Goal: Task Accomplishment & Management: Use online tool/utility

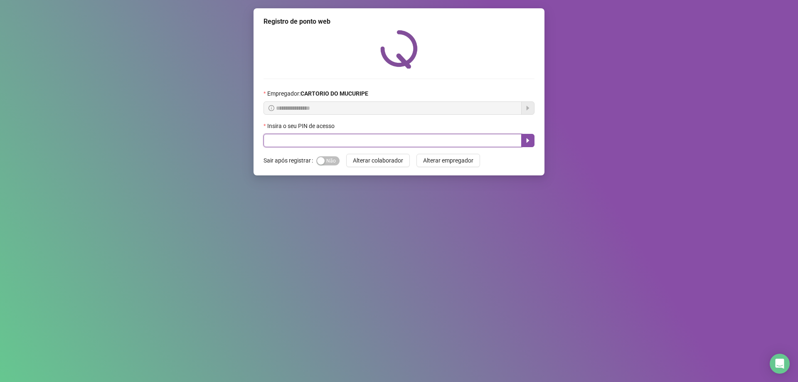
click at [363, 140] on input "text" at bounding box center [393, 140] width 258 height 13
type input "*****"
click at [532, 144] on button "button" at bounding box center [527, 140] width 13 height 13
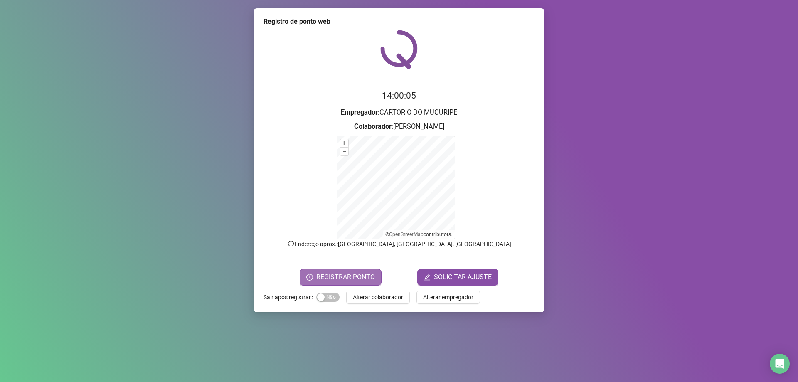
click at [358, 275] on span "REGISTRAR PONTO" at bounding box center [345, 277] width 59 height 10
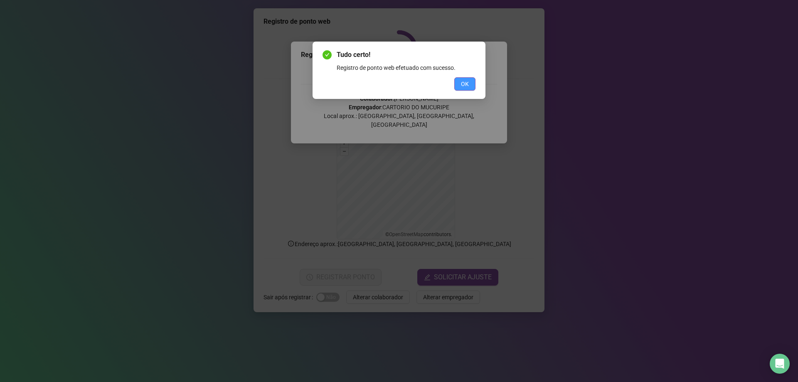
click at [469, 83] on span "OK" at bounding box center [465, 83] width 8 height 9
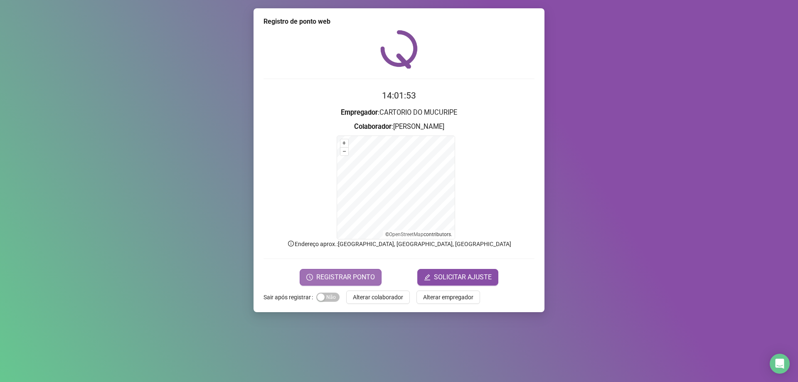
click at [376, 274] on button "REGISTRAR PONTO" at bounding box center [341, 277] width 82 height 17
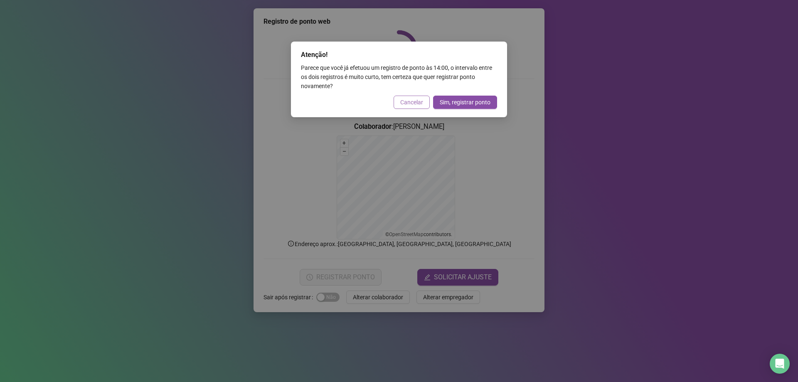
click at [412, 99] on span "Cancelar" at bounding box center [411, 102] width 23 height 9
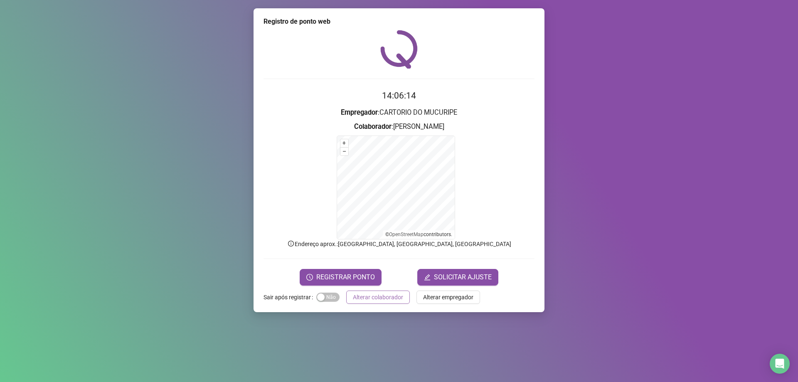
click at [365, 298] on span "Alterar colaborador" at bounding box center [378, 297] width 50 height 9
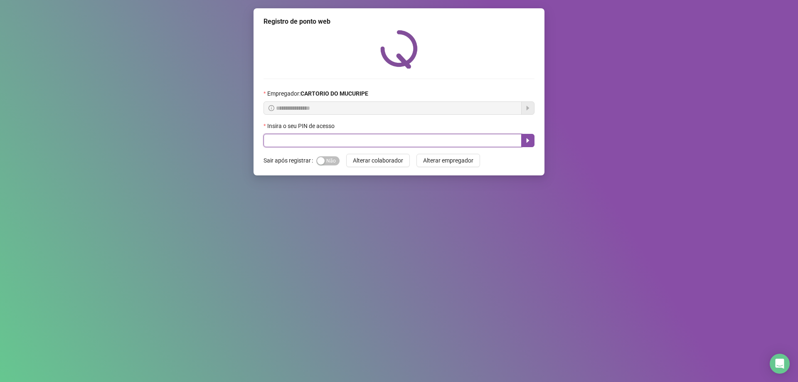
click at [387, 139] on input "text" at bounding box center [393, 140] width 258 height 13
type input "*****"
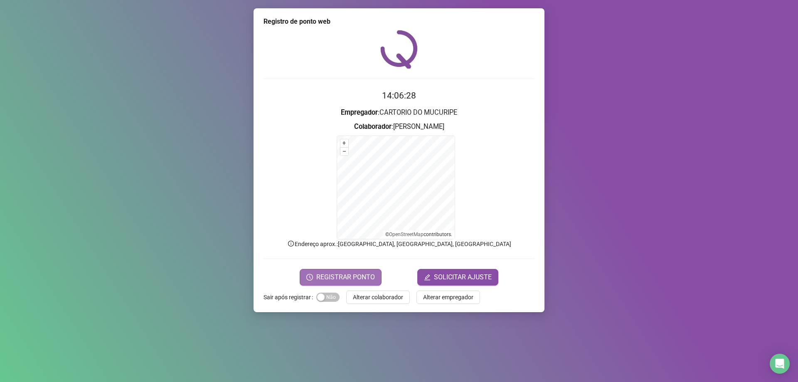
click at [341, 277] on span "REGISTRAR PONTO" at bounding box center [345, 277] width 59 height 10
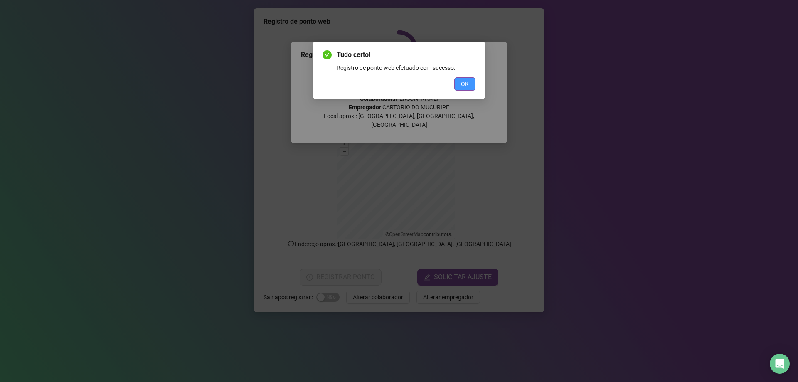
click at [463, 79] on span "OK" at bounding box center [465, 83] width 8 height 9
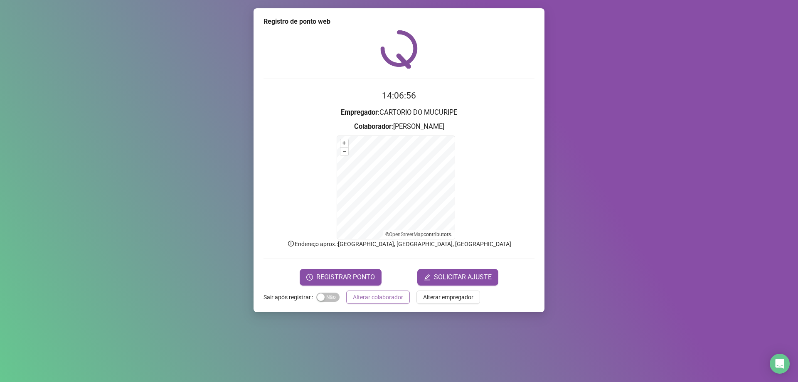
click at [387, 299] on span "Alterar colaborador" at bounding box center [378, 297] width 50 height 9
